Goal: Task Accomplishment & Management: Manage account settings

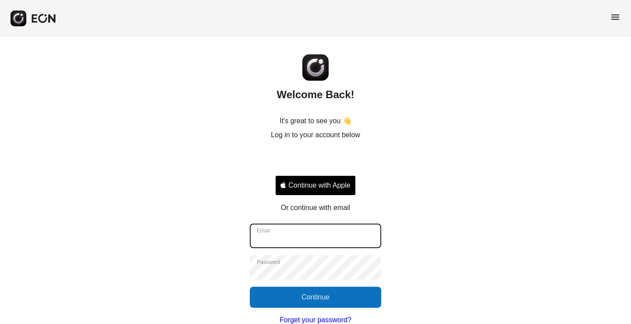
click at [301, 234] on input "Email" at bounding box center [315, 236] width 131 height 25
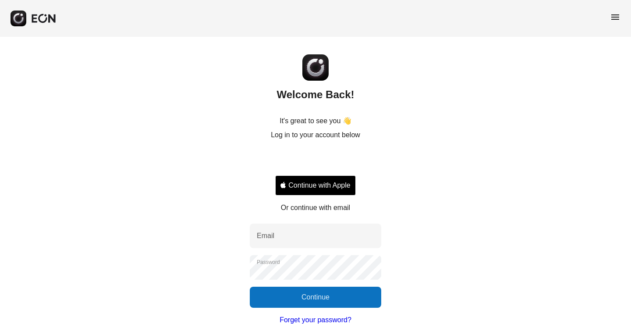
click at [430, 232] on div "Welcome Back! It's great to see you 👋 Log in to your account below Continue wit…" at bounding box center [315, 197] width 631 height 320
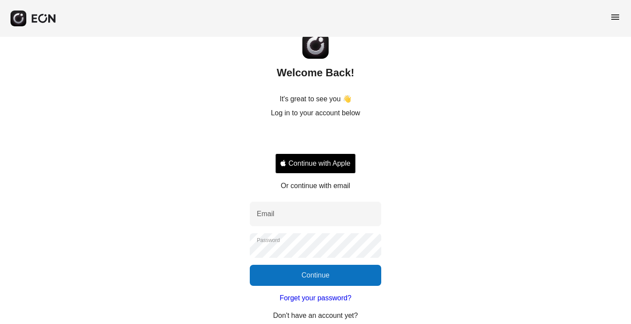
scroll to position [33, 0]
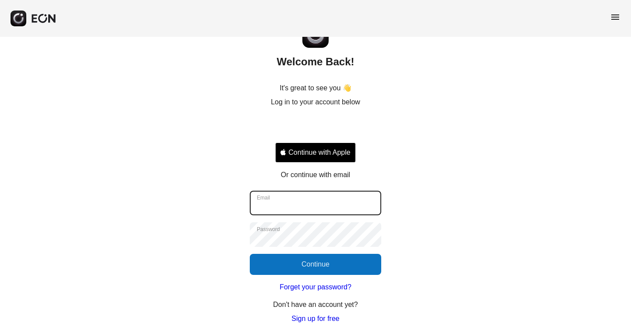
click at [277, 211] on input "Email" at bounding box center [315, 203] width 131 height 25
paste input "**********"
type input "**********"
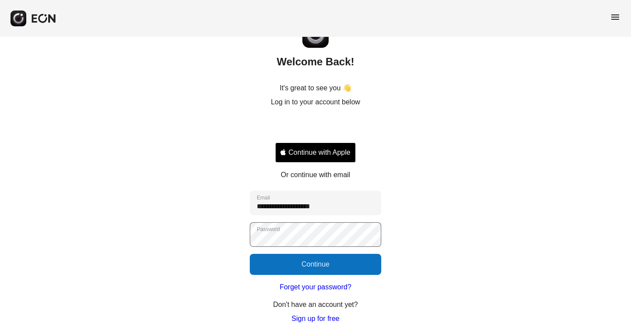
click at [271, 231] on label "Password" at bounding box center [268, 229] width 23 height 7
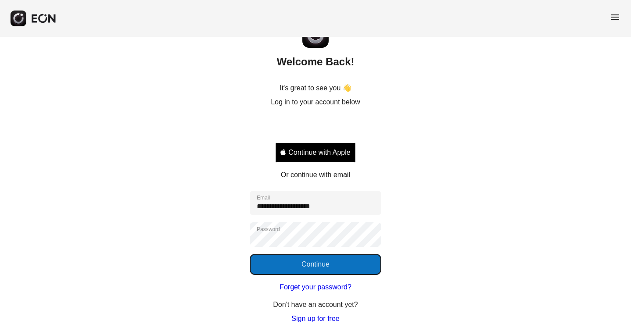
click at [264, 265] on button "Continue" at bounding box center [315, 264] width 131 height 21
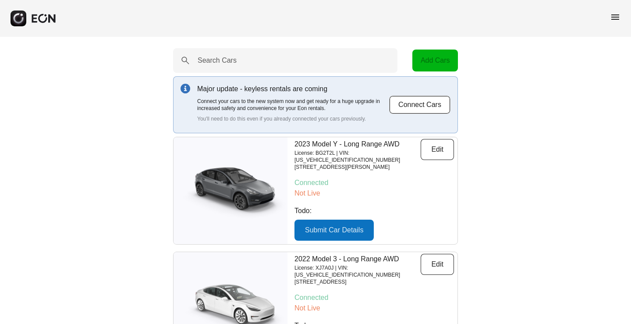
click at [616, 16] on span "menu" at bounding box center [615, 17] width 11 height 11
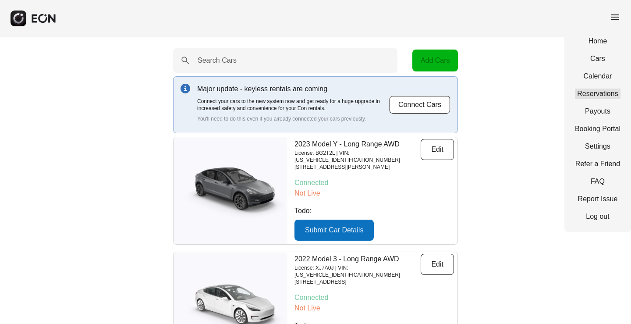
click at [601, 91] on link "Reservations" at bounding box center [598, 94] width 46 height 11
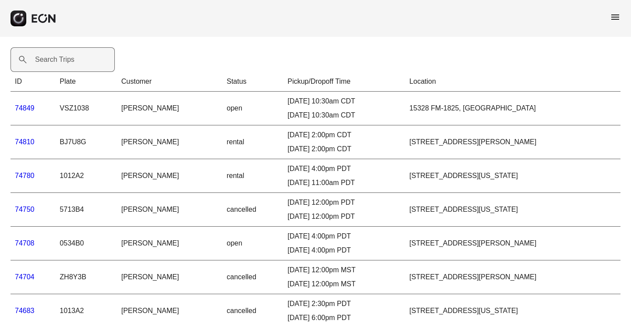
click at [41, 60] on label "Search Trips" at bounding box center [54, 59] width 39 height 11
click at [41, 60] on Trips "Search Trips" at bounding box center [63, 59] width 104 height 25
paste Trips "********"
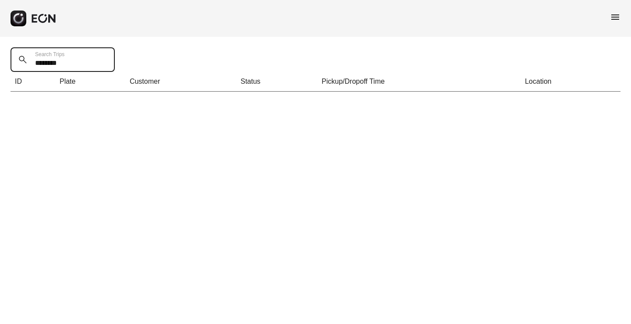
drag, startPoint x: 48, startPoint y: 63, endPoint x: 33, endPoint y: 63, distance: 15.3
click at [33, 63] on Trips "********" at bounding box center [63, 59] width 104 height 25
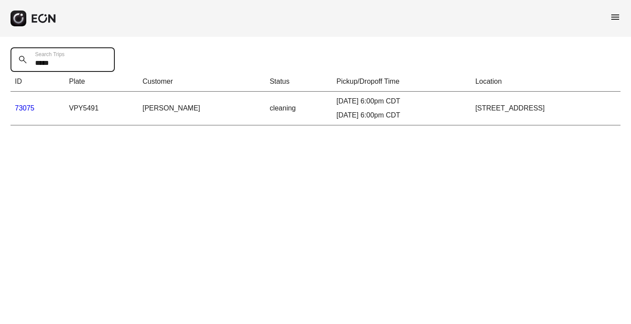
type Trips "*****"
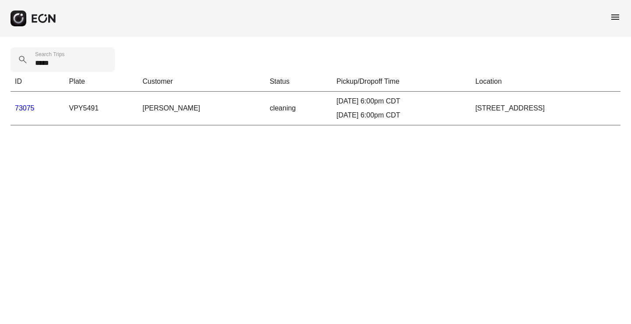
click at [208, 106] on td "[PERSON_NAME]" at bounding box center [201, 109] width 127 height 34
drag, startPoint x: 128, startPoint y: 108, endPoint x: 178, endPoint y: 107, distance: 50.4
click at [178, 107] on td "[PERSON_NAME]" at bounding box center [201, 109] width 127 height 34
copy td "[PERSON_NAME]"
click at [178, 107] on td "[PERSON_NAME]" at bounding box center [201, 109] width 127 height 34
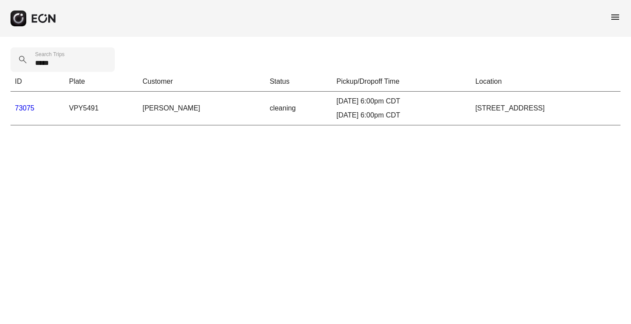
click at [365, 106] on div "[DATE] 6:00pm CDT" at bounding box center [402, 101] width 130 height 11
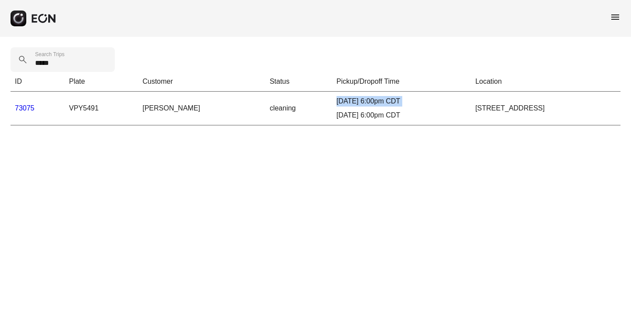
click at [365, 106] on div "[DATE] 6:00pm CDT" at bounding box center [402, 101] width 130 height 11
click at [370, 109] on div "[DATE] 6:00pm CDT [DATE] 6:00pm CDT" at bounding box center [402, 108] width 130 height 25
click at [23, 107] on link "73075" at bounding box center [25, 107] width 20 height 7
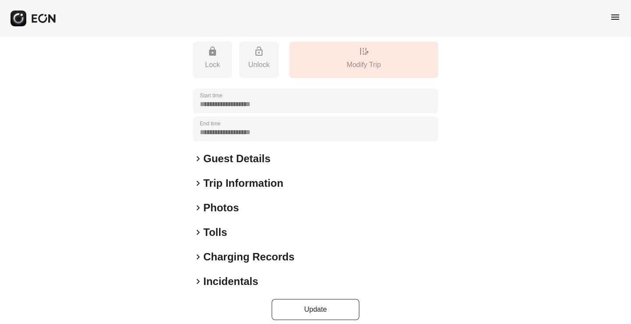
scroll to position [114, 0]
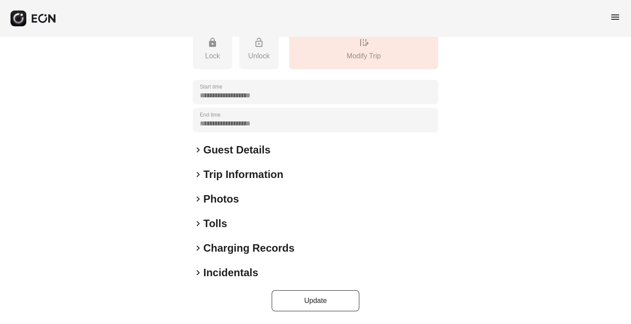
click at [237, 148] on h2 "Guest Details" at bounding box center [236, 150] width 67 height 14
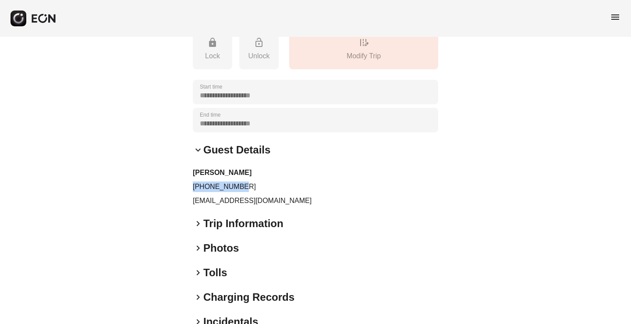
drag, startPoint x: 248, startPoint y: 184, endPoint x: 189, endPoint y: 182, distance: 58.8
click at [189, 182] on div "**********" at bounding box center [315, 148] width 631 height 450
copy p "[PHONE_NUMBER]"
click at [276, 181] on div "[PERSON_NAME] [PHONE_NUMBER] [EMAIL_ADDRESS][DOMAIN_NAME]" at bounding box center [315, 186] width 245 height 39
